Goal: Information Seeking & Learning: Learn about a topic

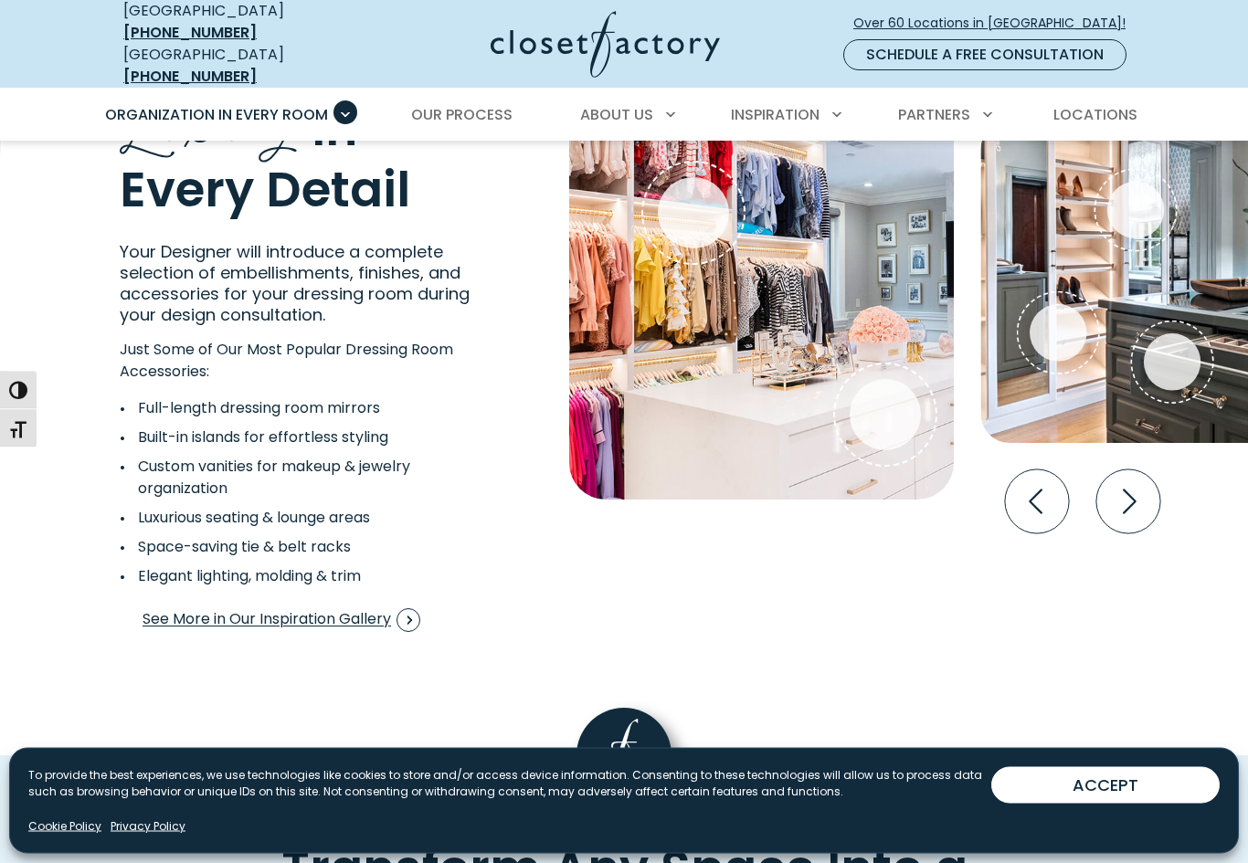
scroll to position [3185, 0]
click at [1129, 480] on icon "Next slide" at bounding box center [1128, 501] width 64 height 64
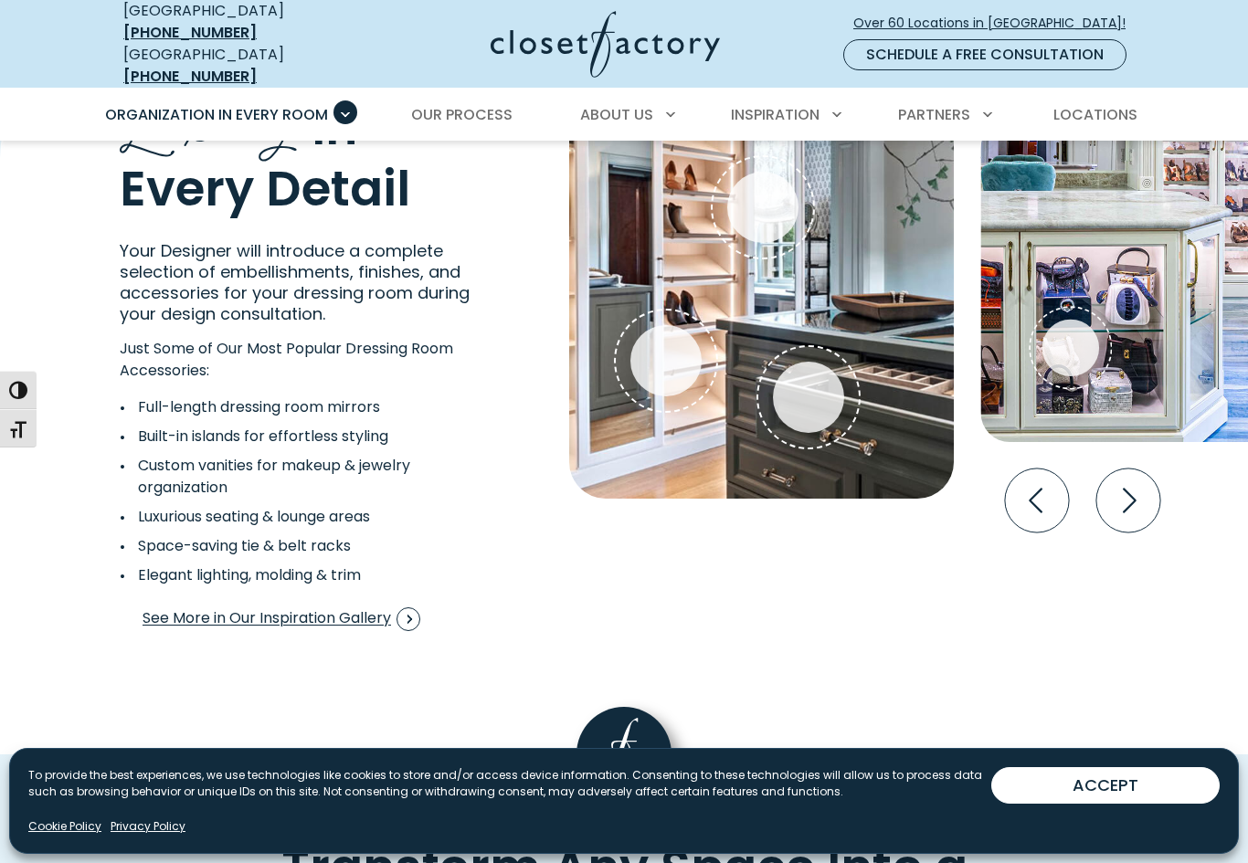
click at [1114, 481] on icon "Next slide" at bounding box center [1128, 501] width 64 height 64
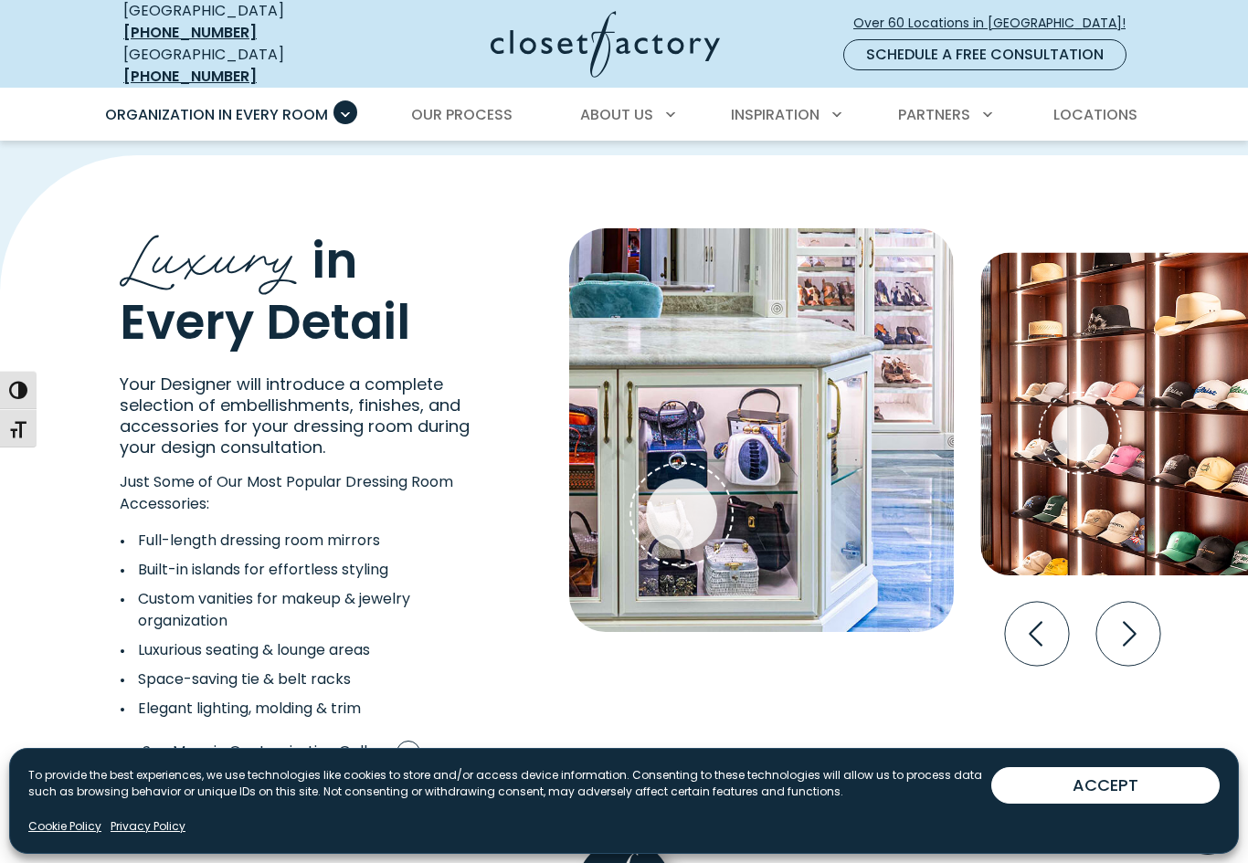
scroll to position [3051, 0]
click at [1139, 603] on icon "Next slide" at bounding box center [1128, 635] width 64 height 64
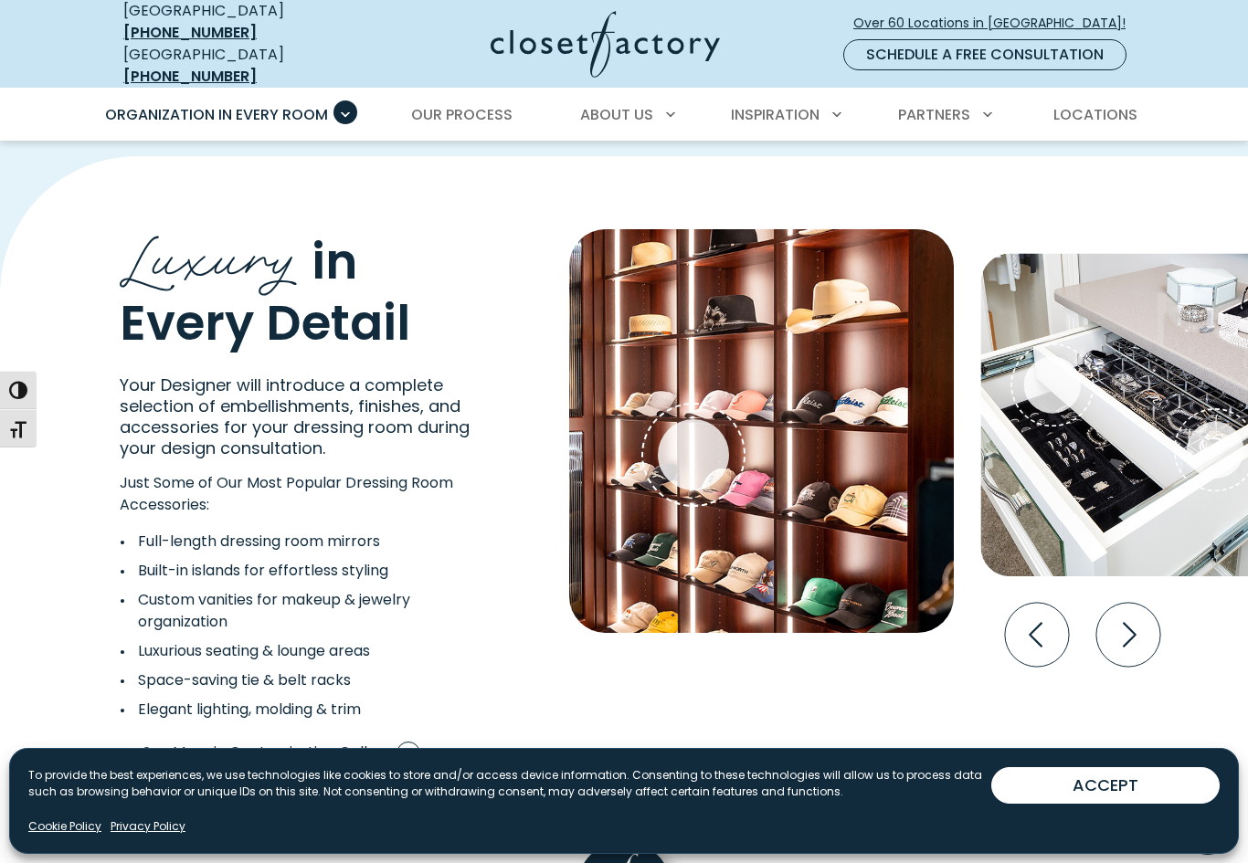
click at [1137, 614] on icon "Next slide" at bounding box center [1128, 635] width 64 height 64
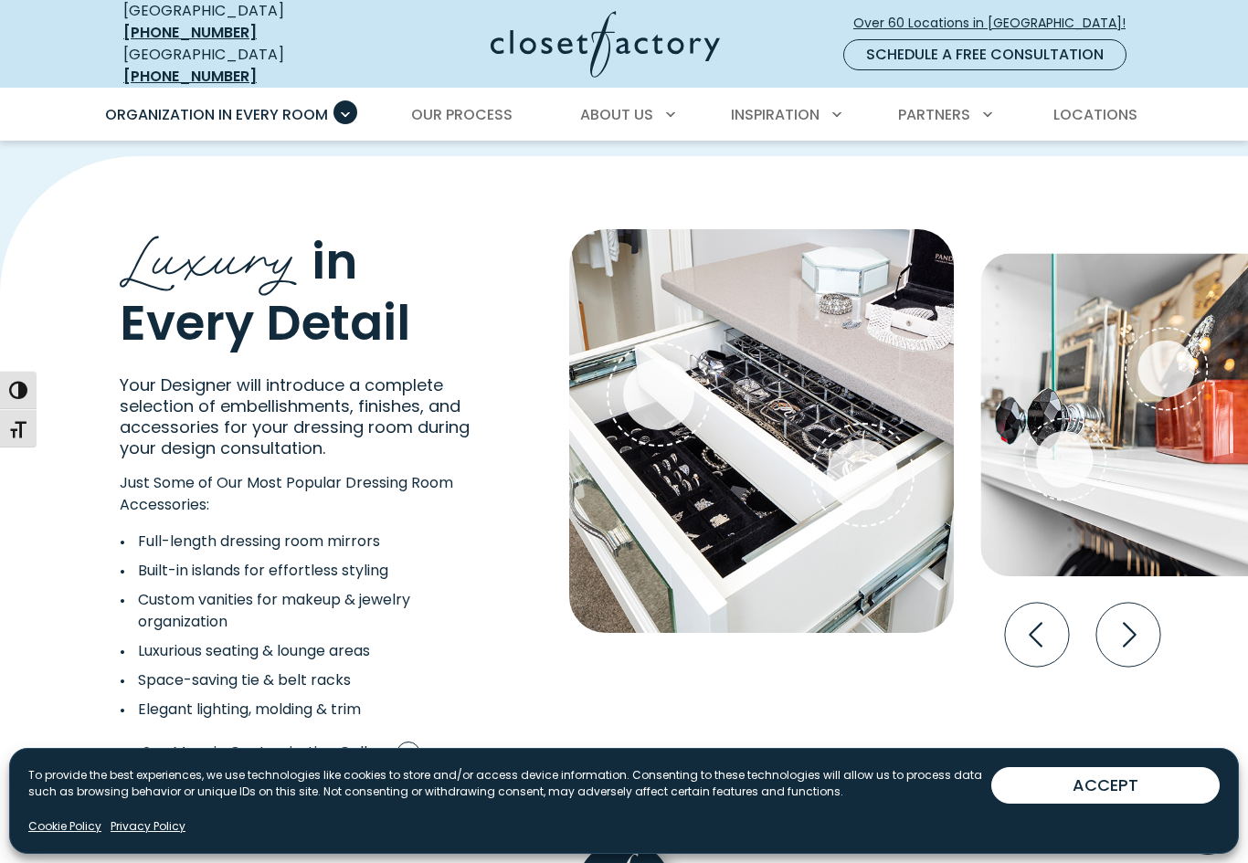
click at [1133, 622] on icon "Next slide" at bounding box center [1130, 634] width 14 height 25
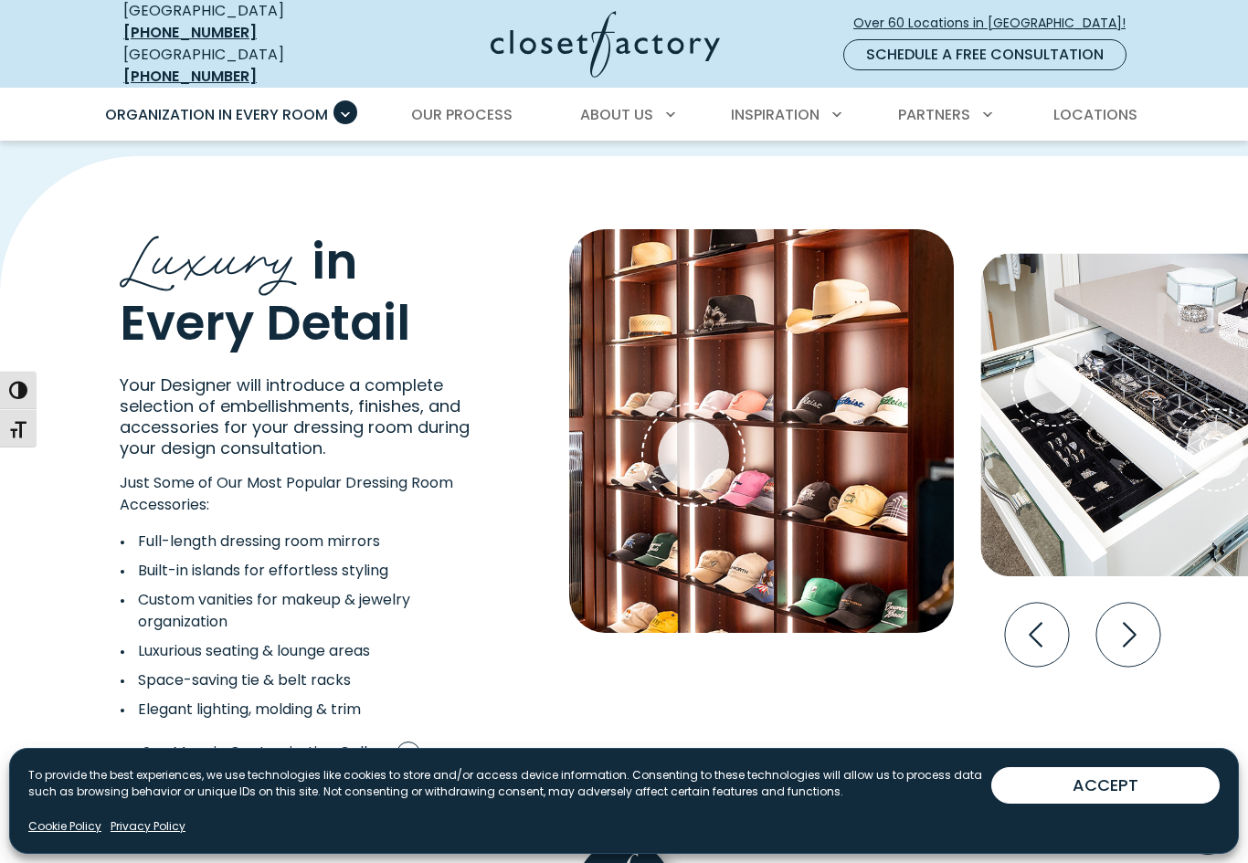
click at [1063, 621] on icon "Previous slide" at bounding box center [1037, 635] width 64 height 64
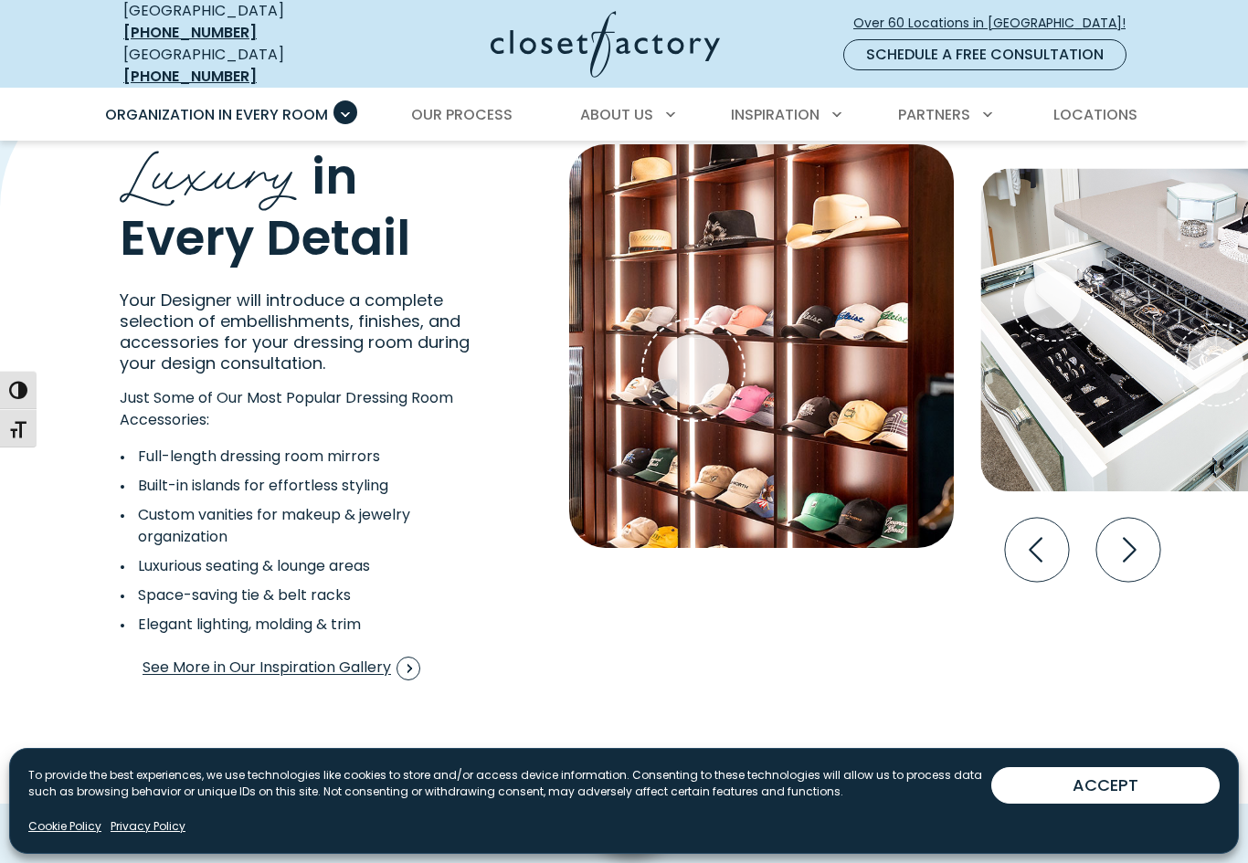
scroll to position [3133, 0]
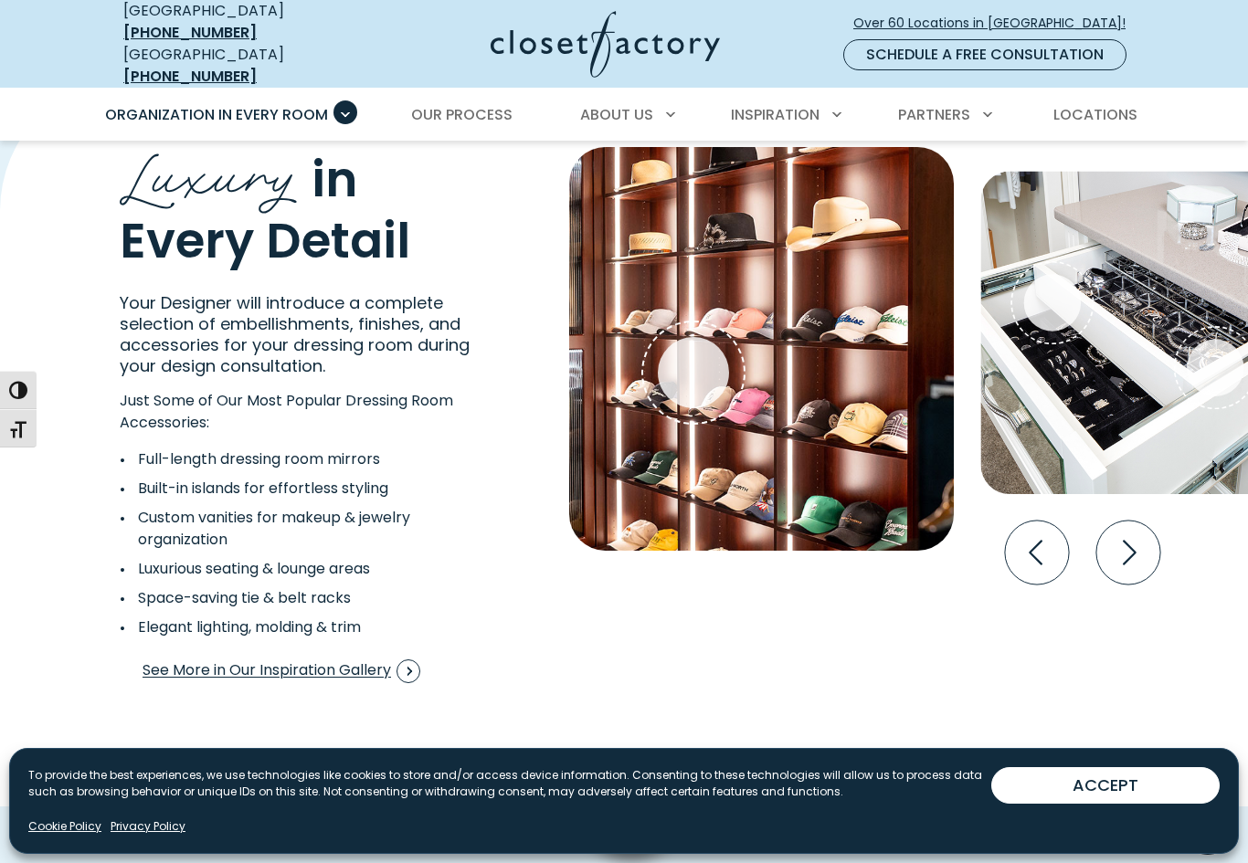
click at [1126, 535] on icon "Next slide" at bounding box center [1128, 553] width 64 height 64
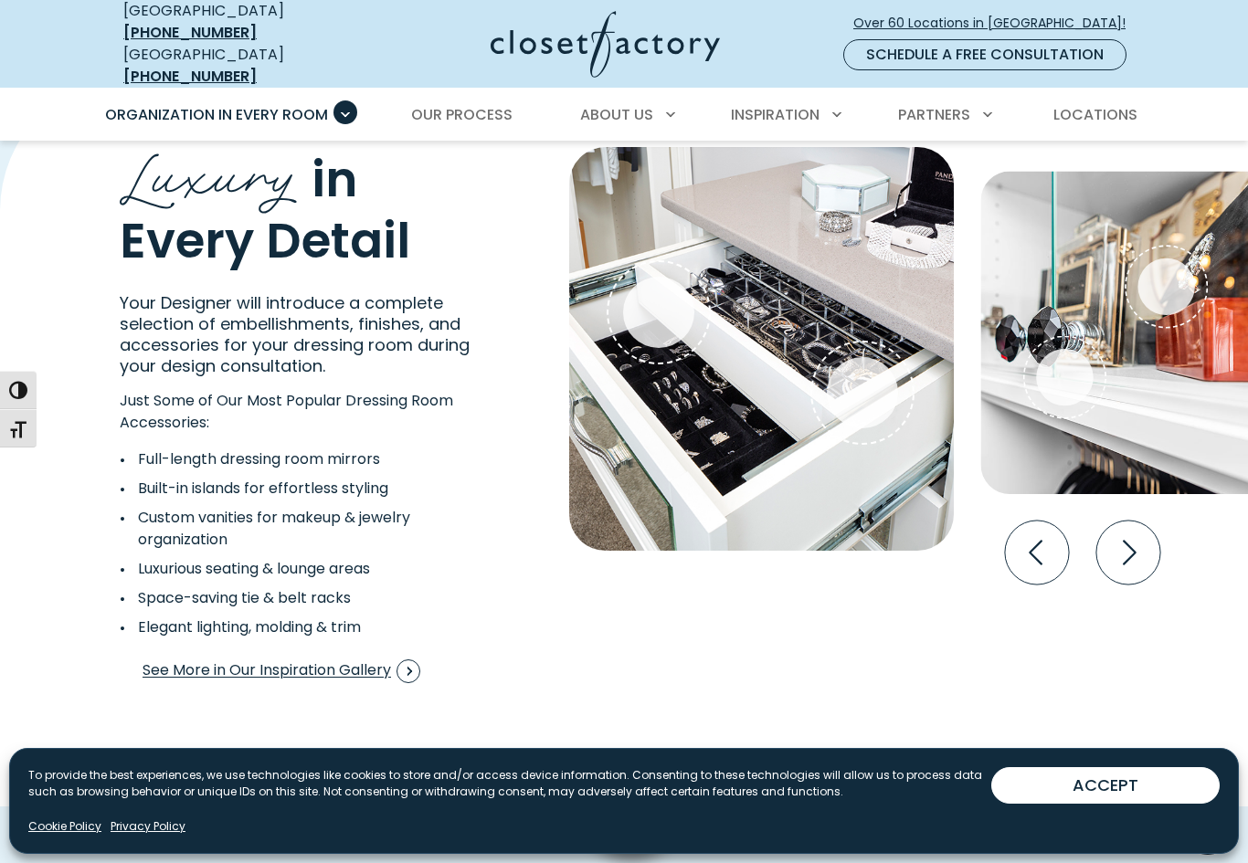
scroll to position [3143, 0]
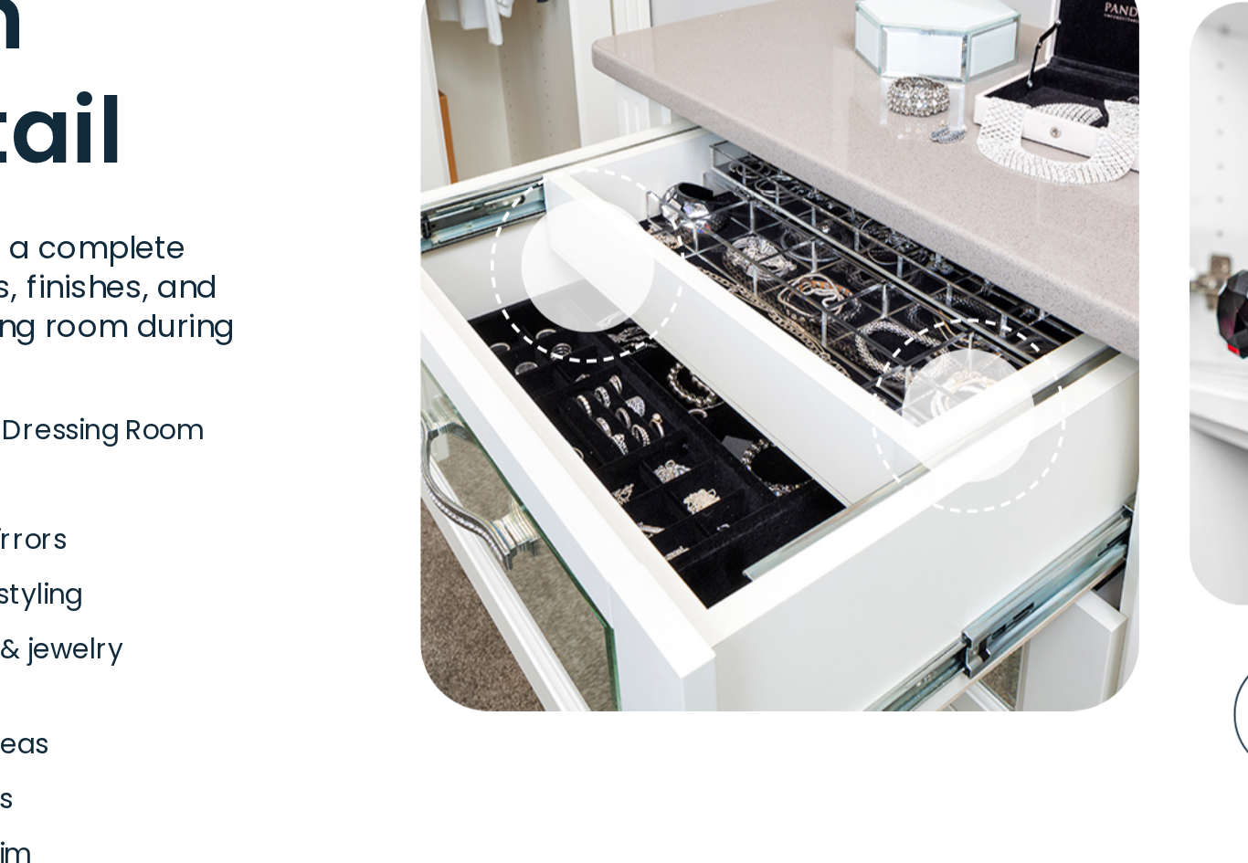
click at [623, 474] on div "Crown Molding Laminate counter tops Chrome/Flexi Pulls LED Lighting [GEOGRAPHIC…" at bounding box center [838, 408] width 601 height 543
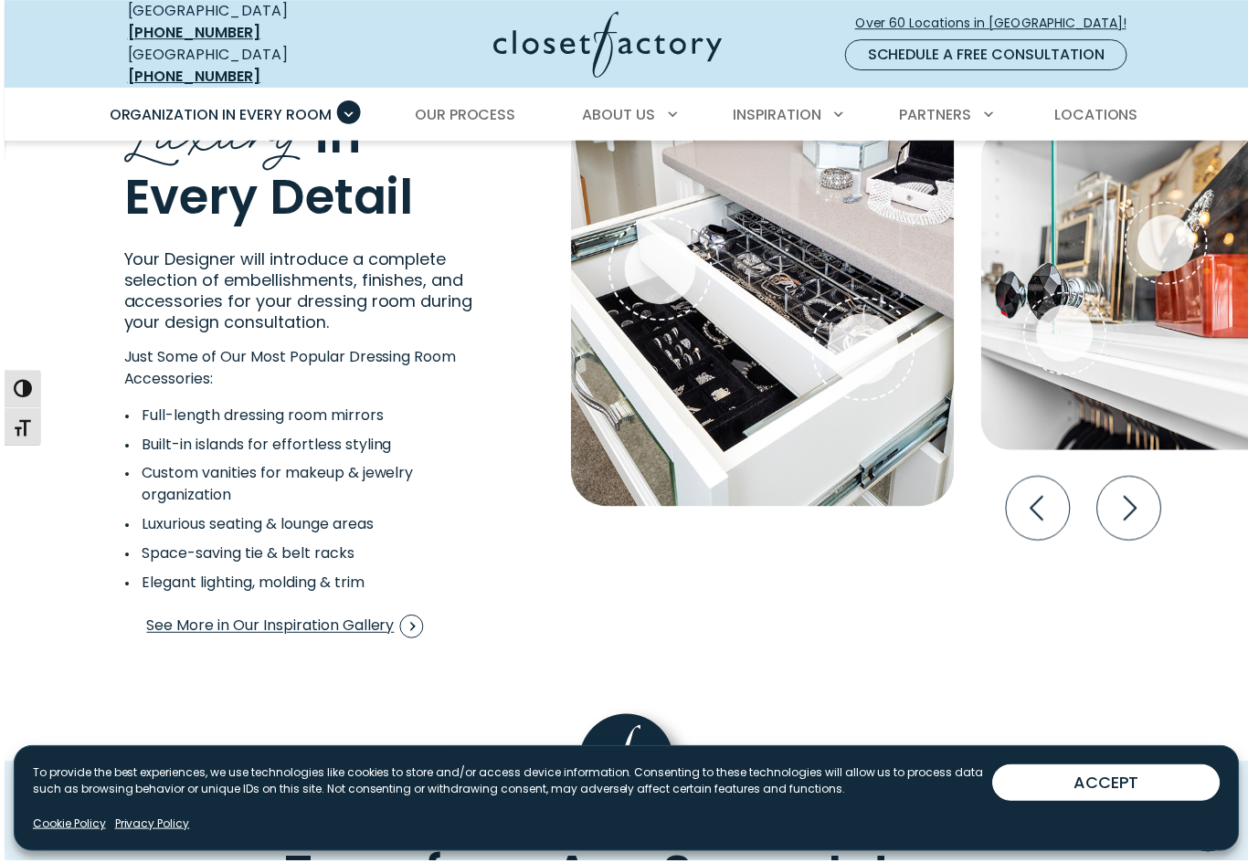
scroll to position [3251, 0]
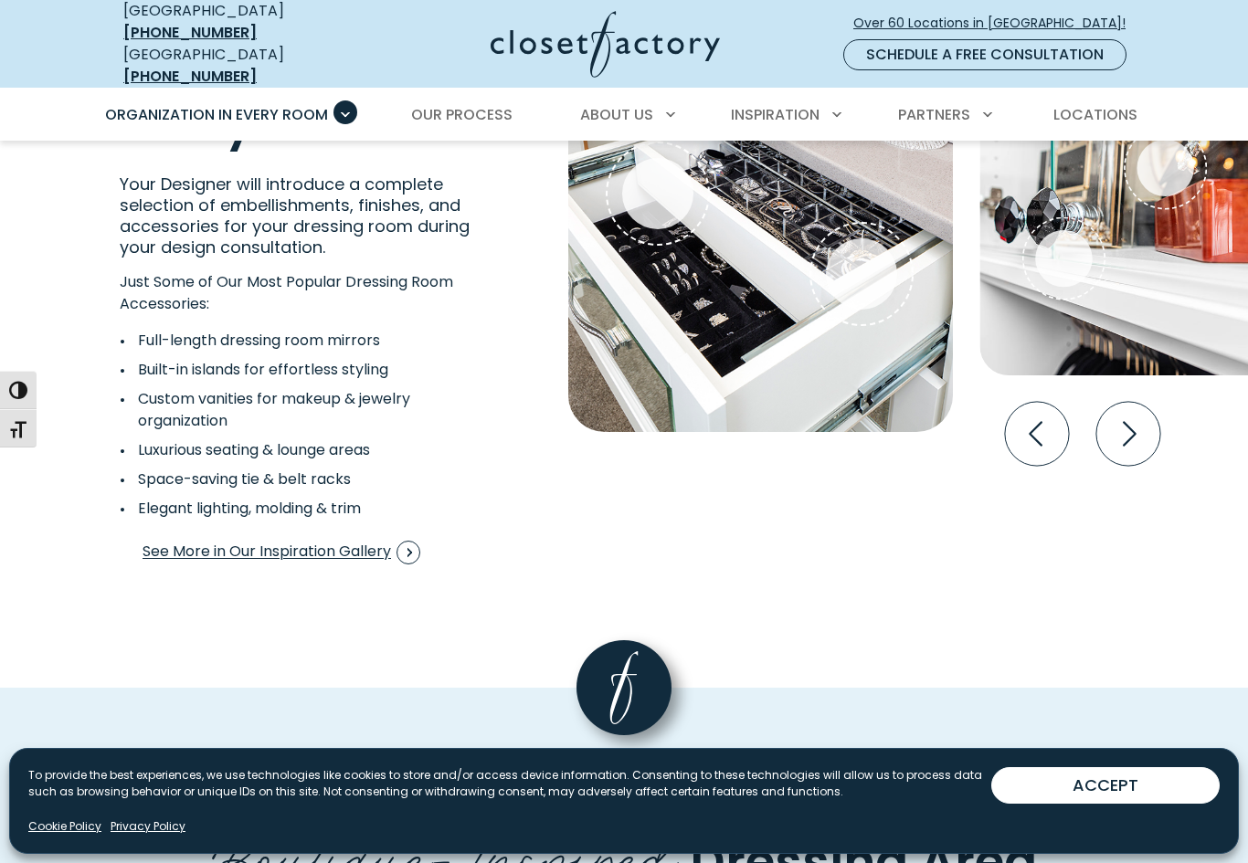
click at [1130, 421] on icon "Next slide" at bounding box center [1130, 433] width 14 height 25
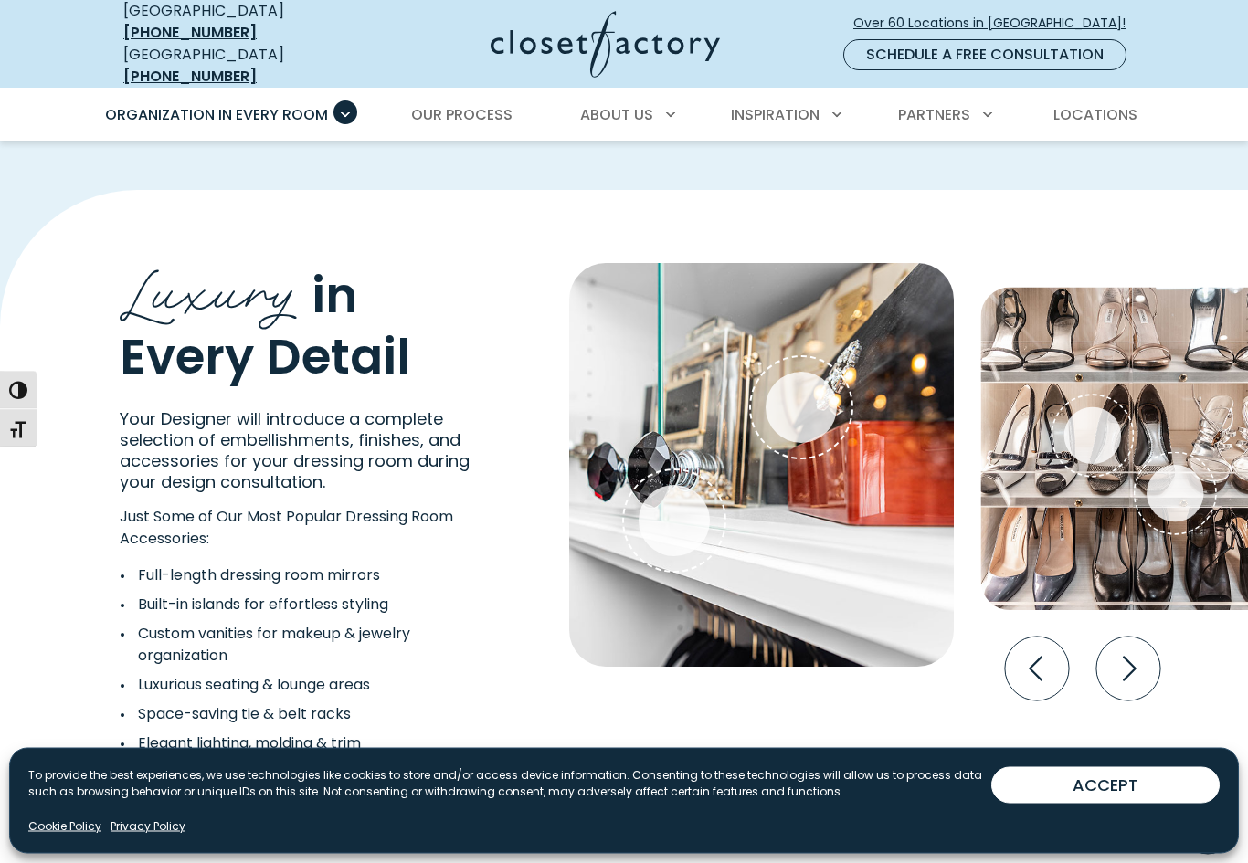
scroll to position [3017, 0]
click at [1124, 651] on icon "Next slide" at bounding box center [1128, 669] width 64 height 64
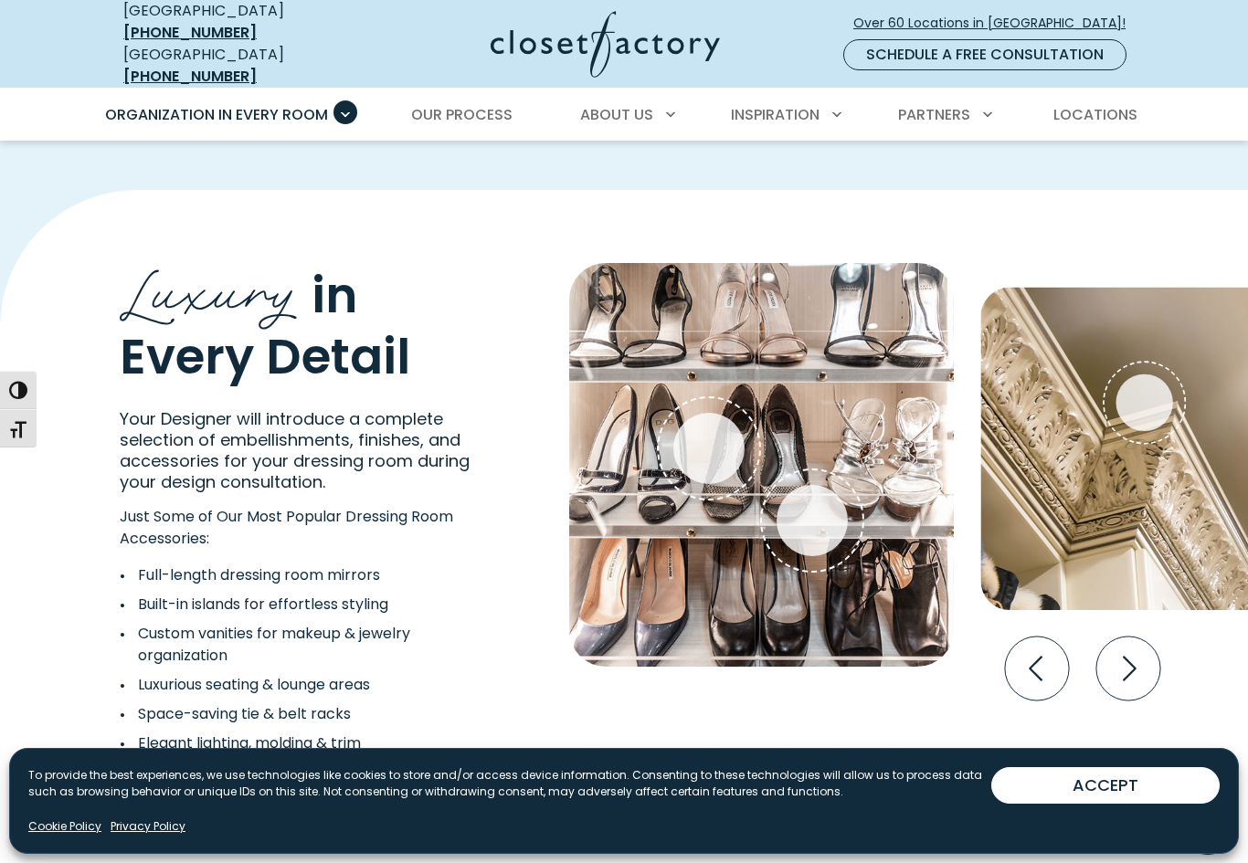
click at [1118, 655] on icon "Next slide" at bounding box center [1128, 669] width 64 height 64
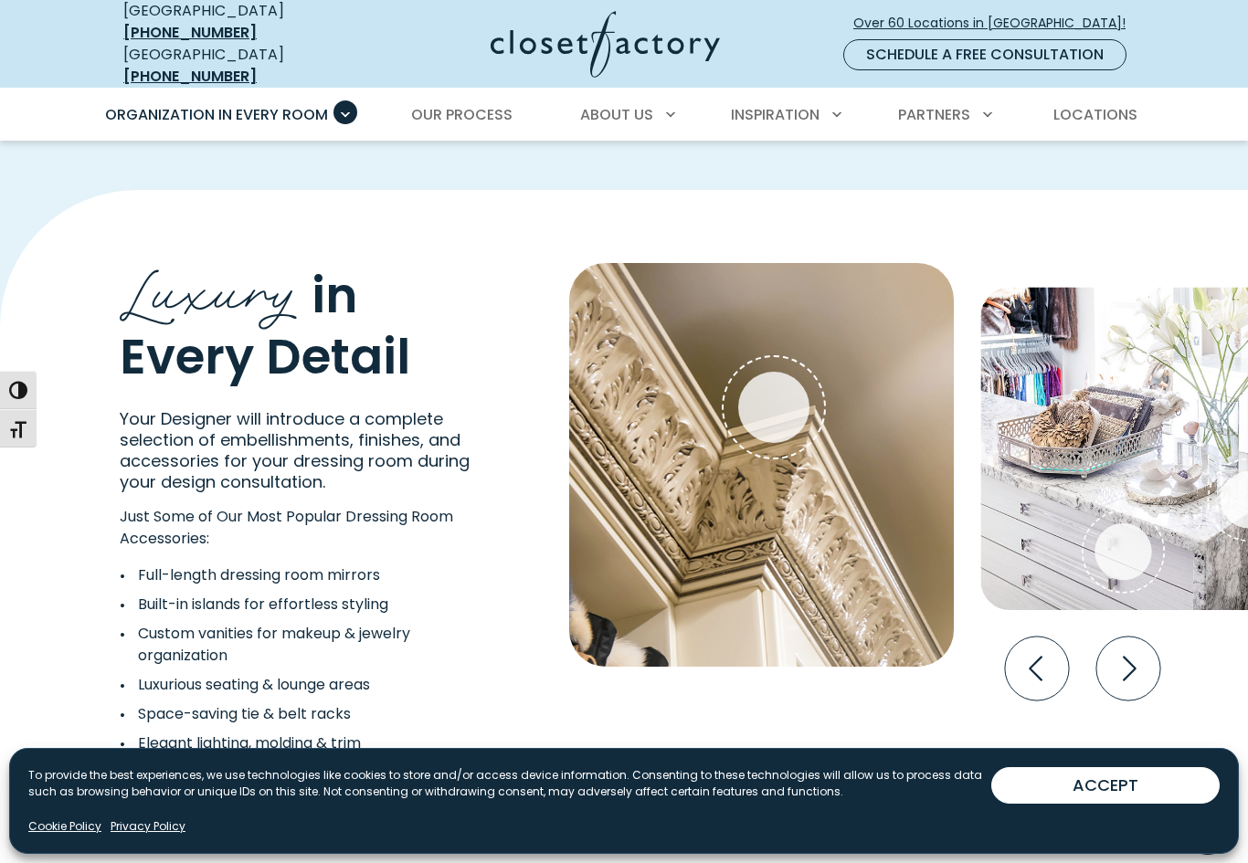
click at [1113, 659] on icon "Next slide" at bounding box center [1128, 669] width 64 height 64
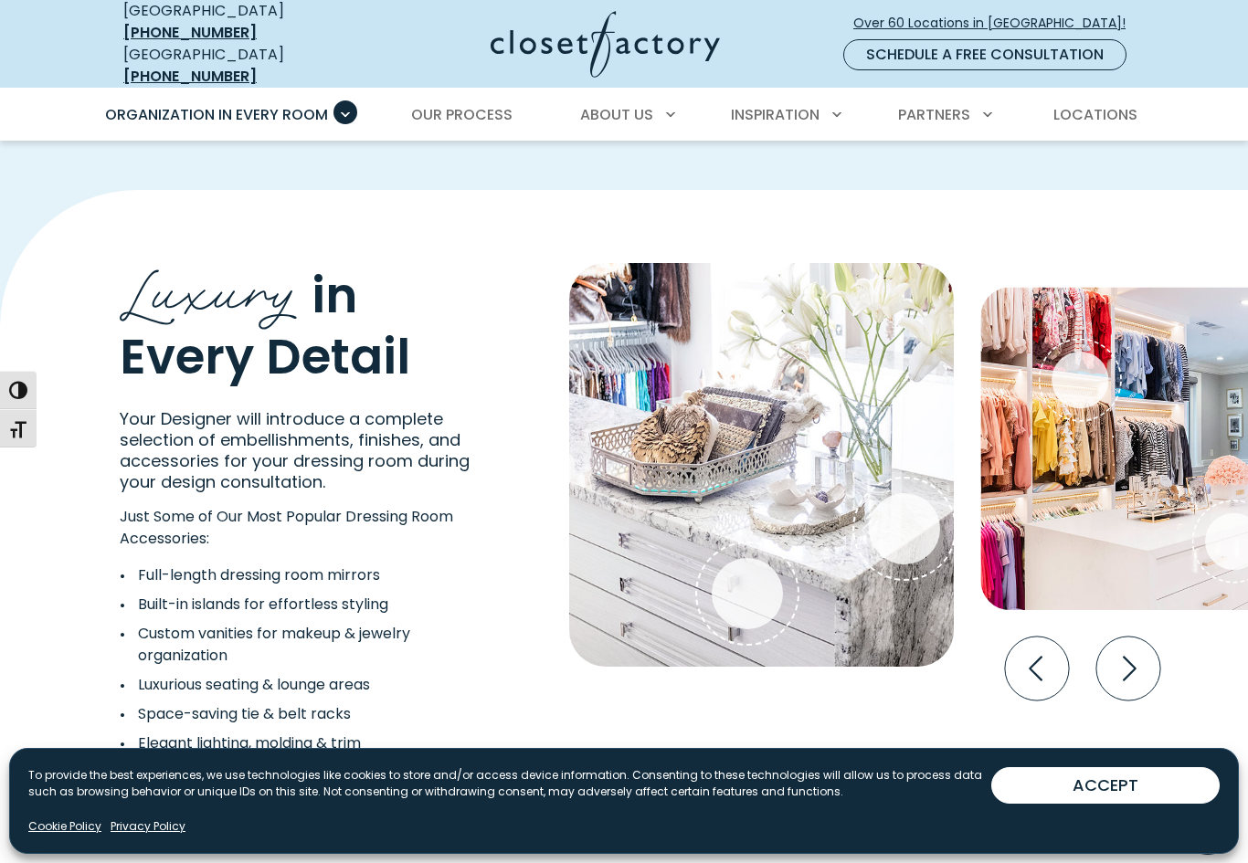
click at [1056, 406] on img "Interactive Gallery" at bounding box center [1134, 449] width 308 height 323
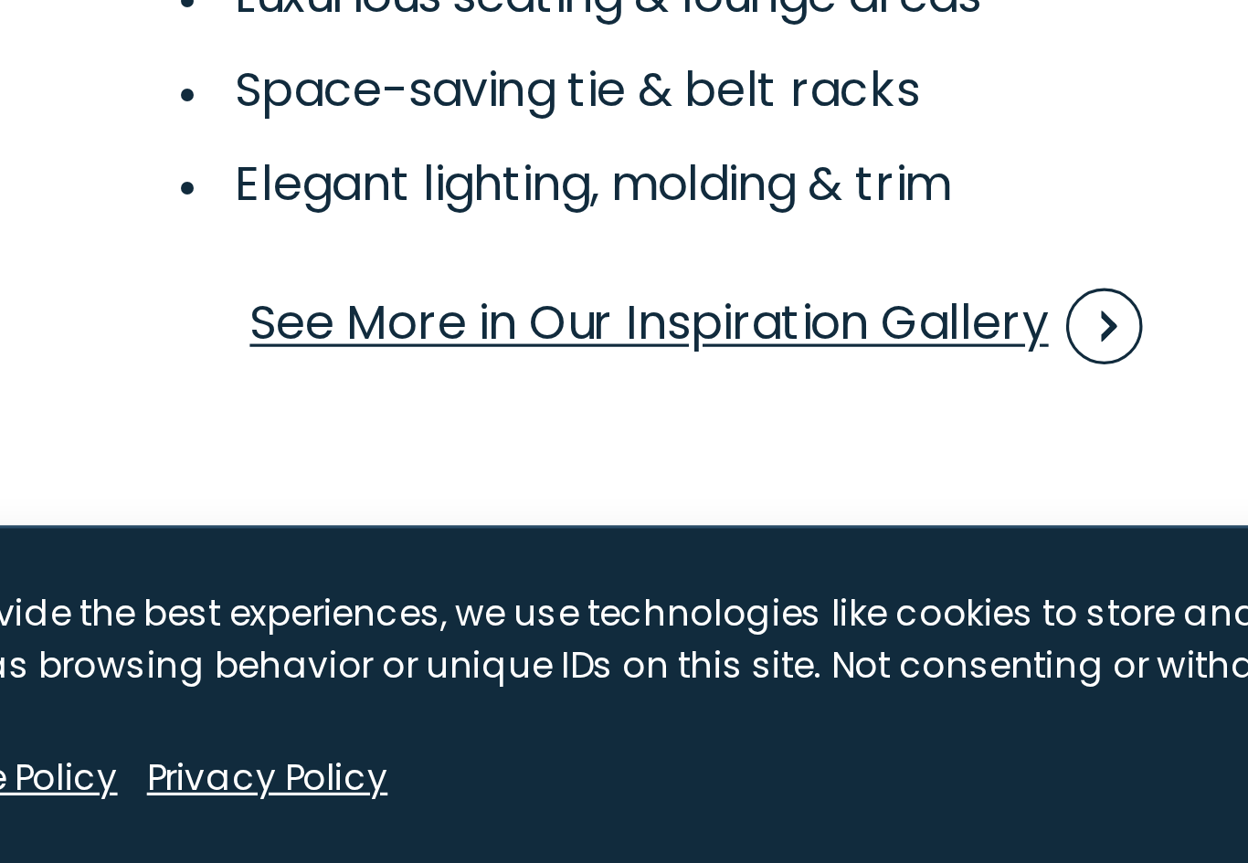
scroll to position [3356, 0]
